Goal: Ask a question

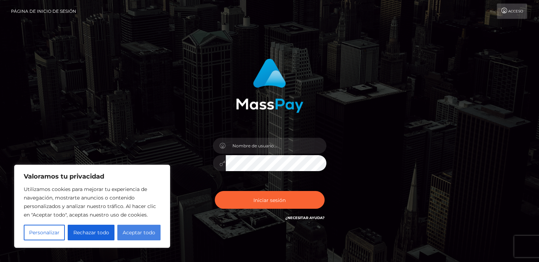
click at [147, 232] on font "Aceptar todo" at bounding box center [139, 232] width 33 height 6
checkbox input "true"
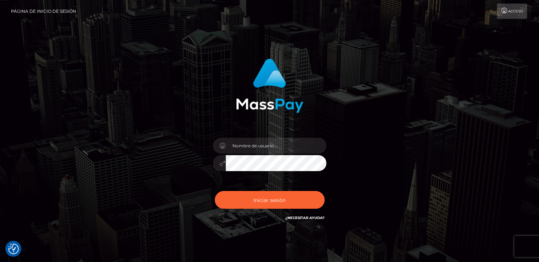
click at [513, 10] on font "Acceso" at bounding box center [516, 11] width 15 height 5
click at [311, 219] on font "¿Necesitar ayuda?" at bounding box center [304, 217] width 39 height 5
click at [283, 104] on img at bounding box center [269, 86] width 67 height 54
click at [48, 12] on font "Página de inicio de sesión" at bounding box center [43, 11] width 65 height 5
